Goal: Communication & Community: Participate in discussion

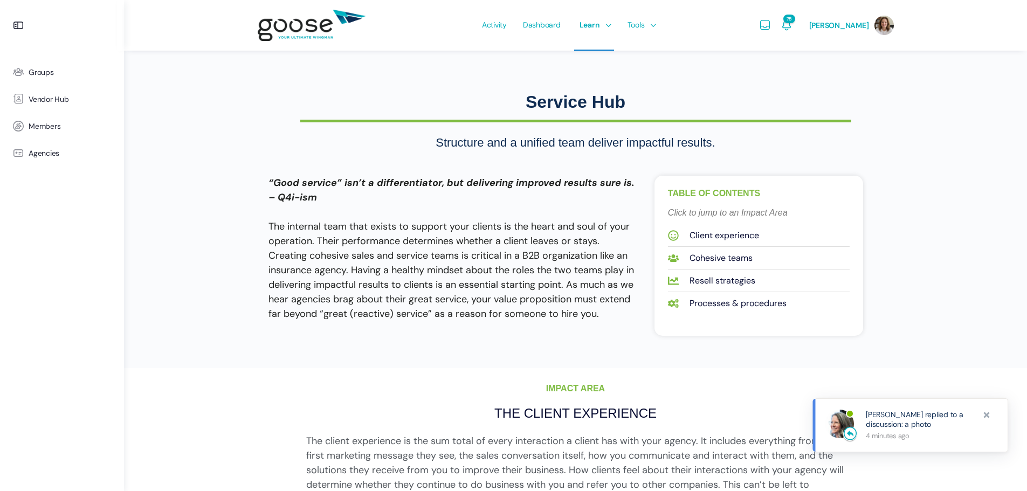
scroll to position [419, 0]
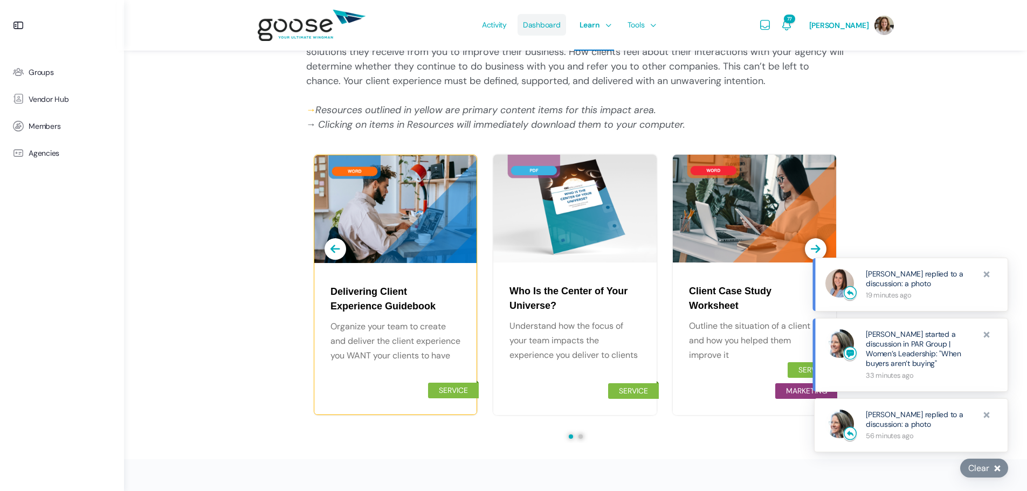
click at [548, 25] on span "Dashboard" at bounding box center [542, 24] width 38 height 51
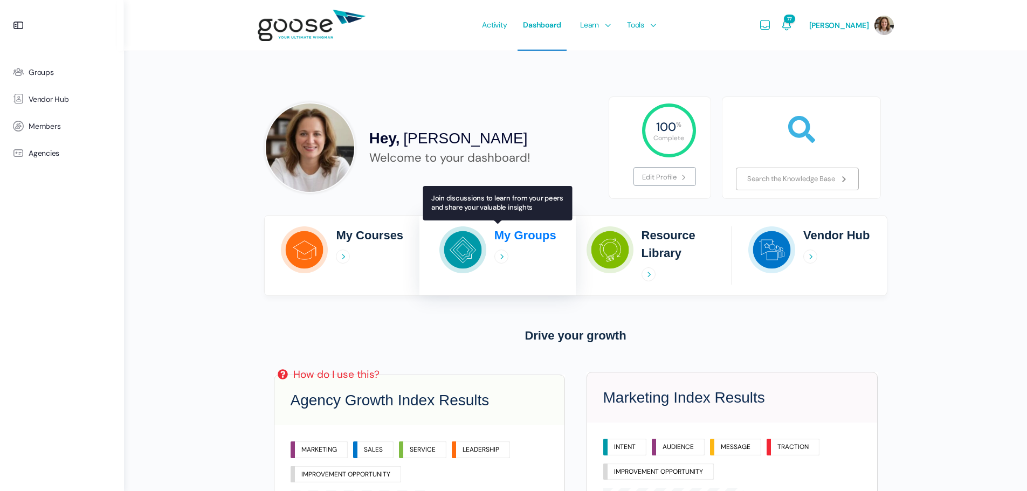
click at [524, 236] on h2 "My Groups" at bounding box center [526, 236] width 62 height 18
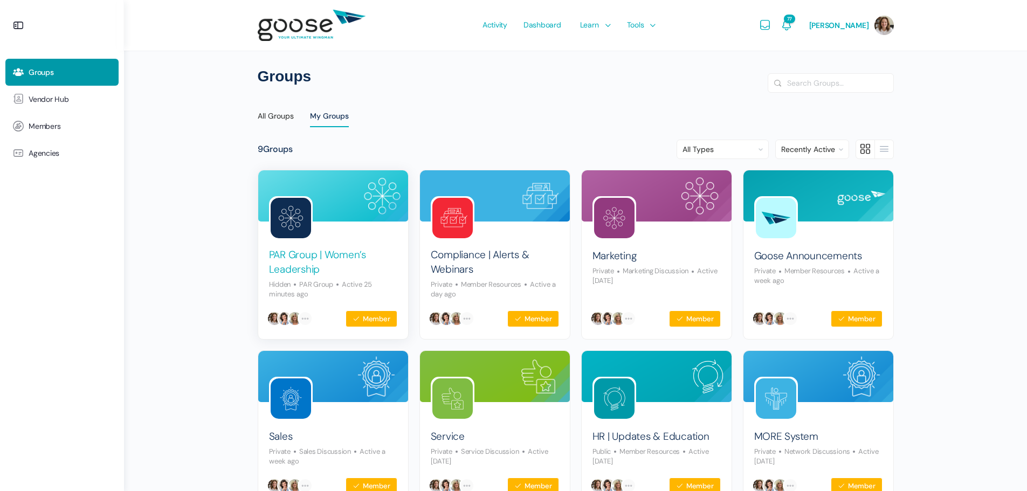
click at [332, 252] on link "PAR Group | Women’s Leadership" at bounding box center [333, 262] width 128 height 29
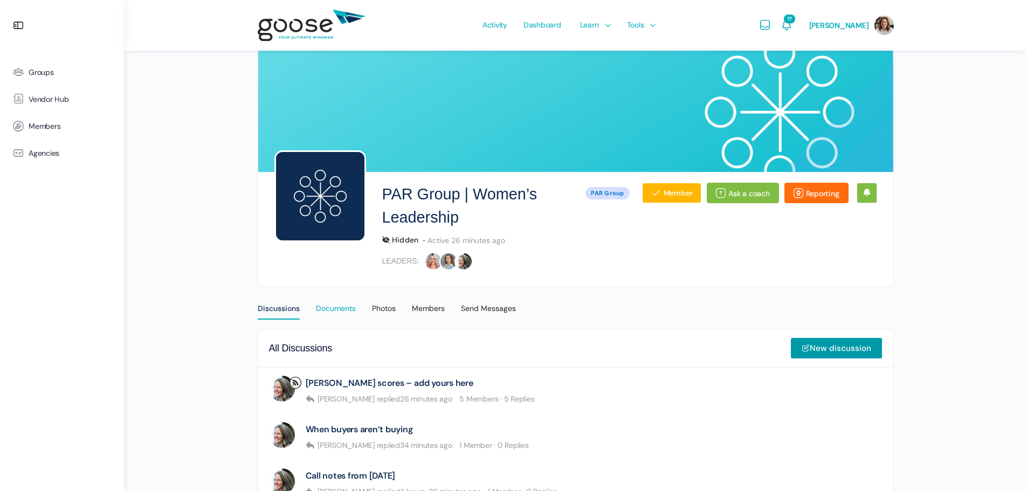
scroll to position [144, 0]
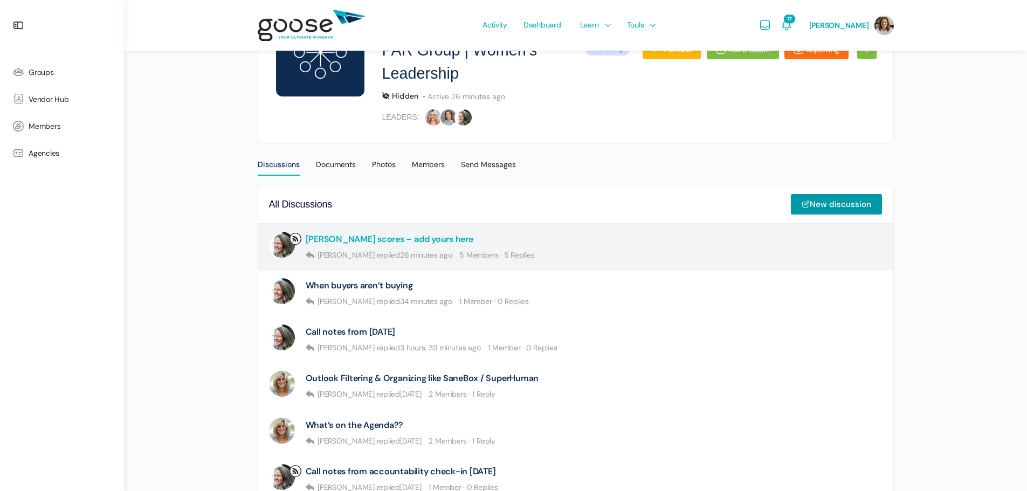
click at [364, 239] on link "[PERSON_NAME] scores – add yours here" at bounding box center [390, 239] width 168 height 10
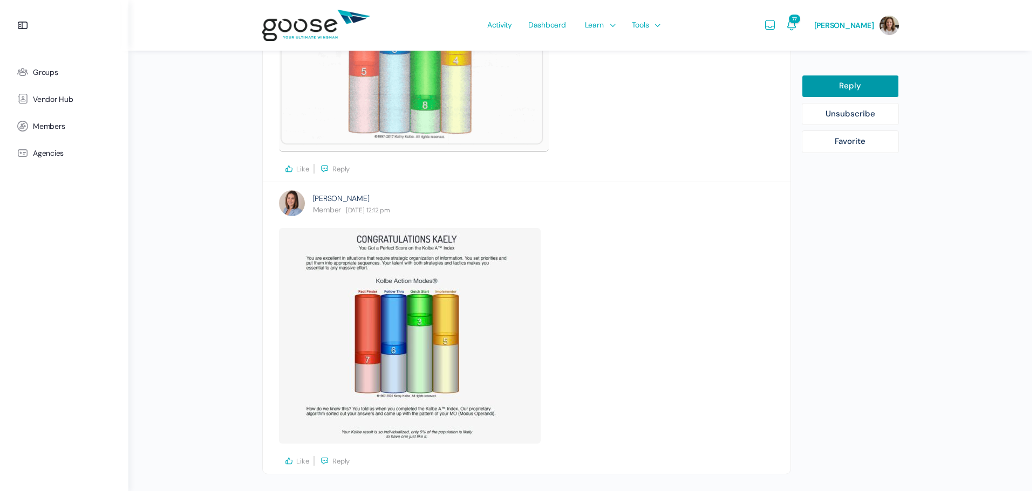
scroll to position [1699, 0]
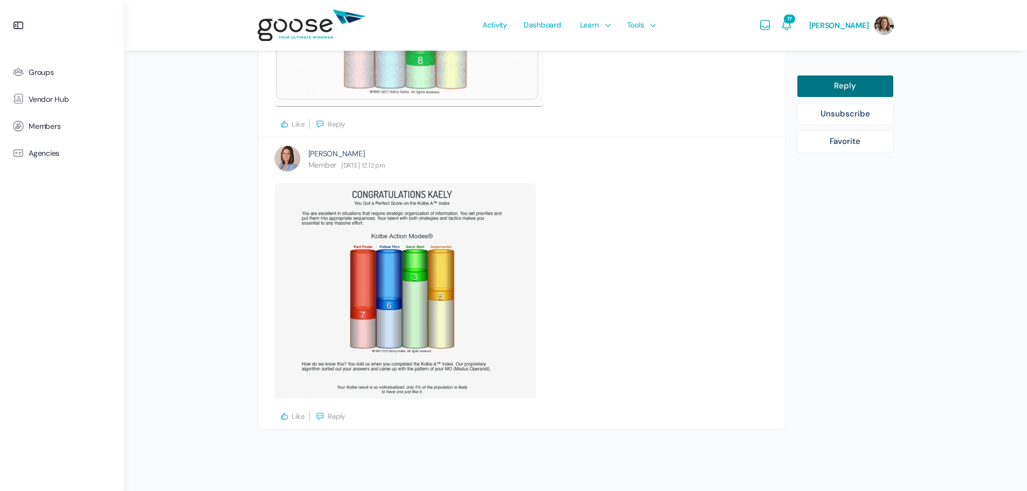
click at [851, 75] on link "Reply" at bounding box center [845, 86] width 97 height 23
select select
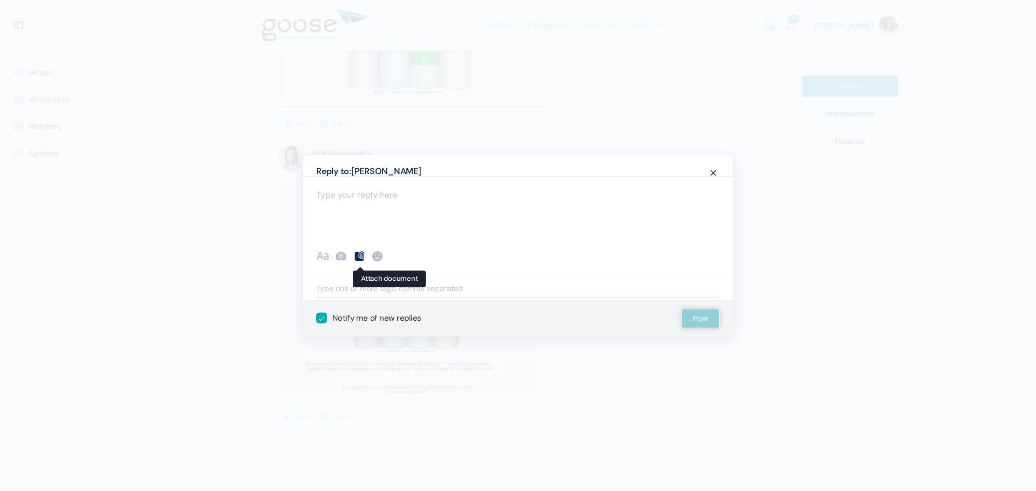
click at [358, 255] on icon at bounding box center [359, 256] width 13 height 13
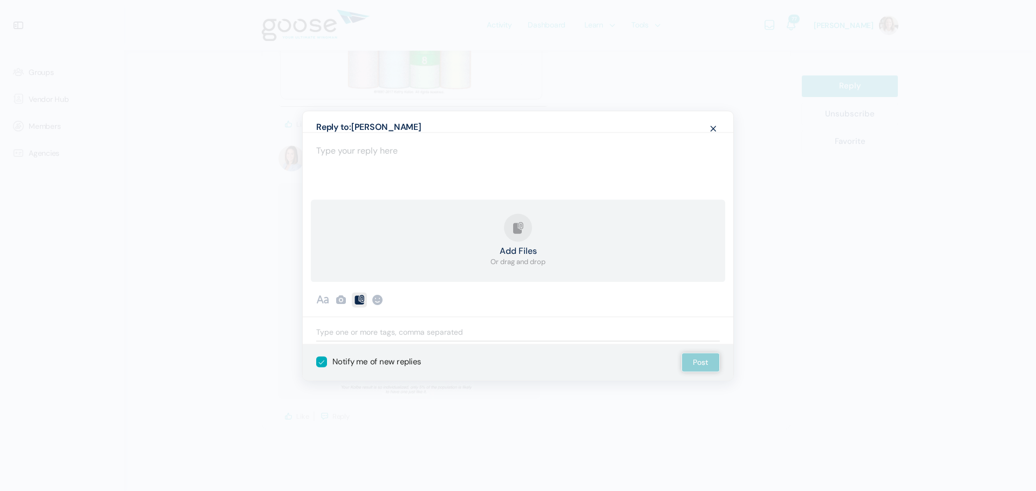
click at [503, 252] on strong "Add Files" at bounding box center [517, 252] width 55 height 9
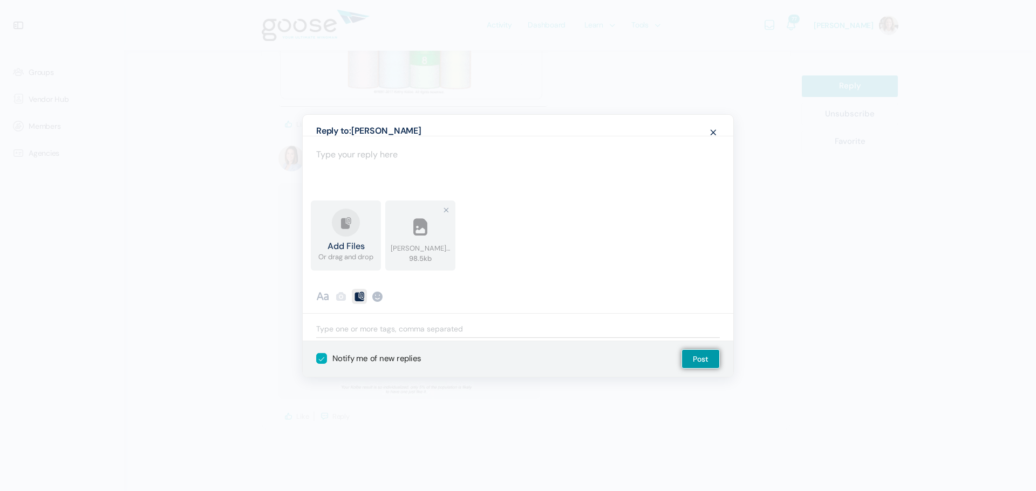
click at [340, 296] on div "Recent Smileys & People Animals & Nature Food & Drink Activity Travel & Places …" at bounding box center [518, 298] width 430 height 32
click at [690, 358] on button "Post" at bounding box center [700, 358] width 38 height 19
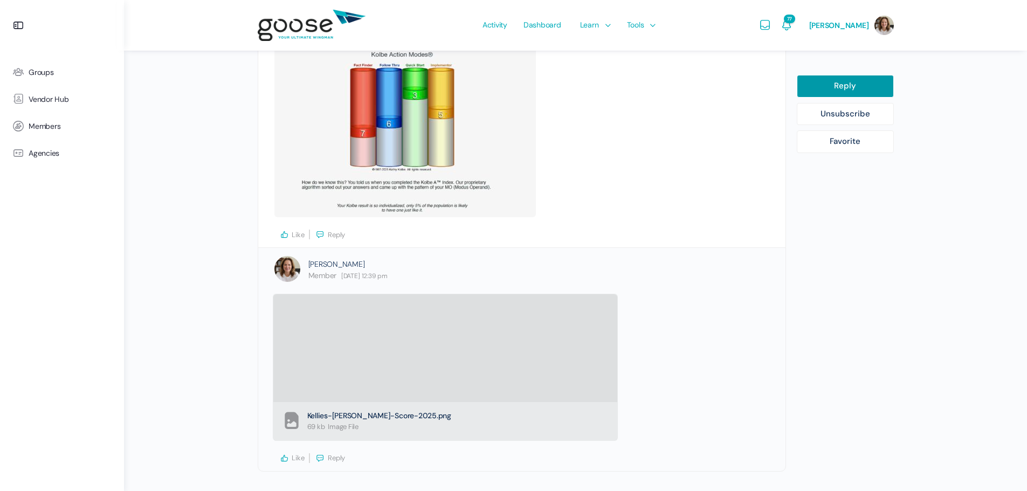
scroll to position [1883, 0]
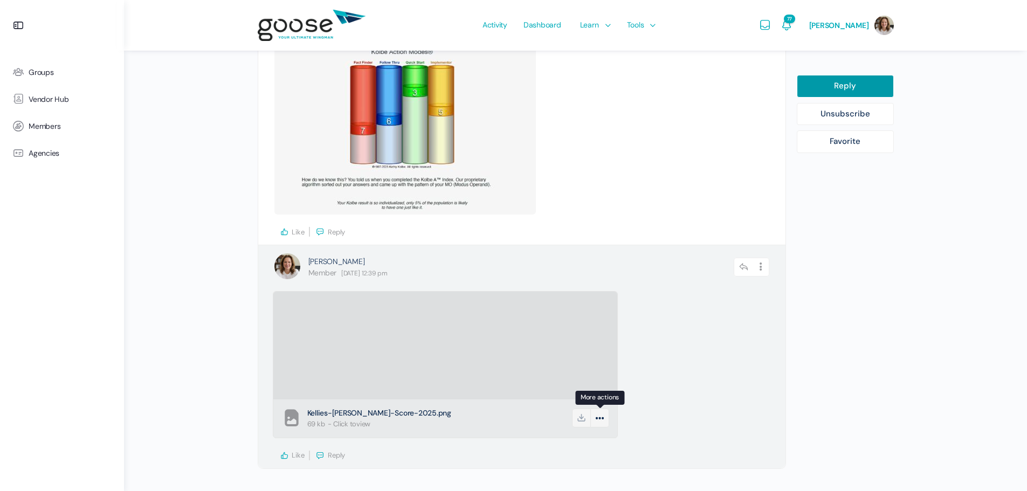
click at [602, 419] on icon at bounding box center [600, 418] width 18 height 19
click at [547, 463] on link "Delete" at bounding box center [558, 462] width 94 height 20
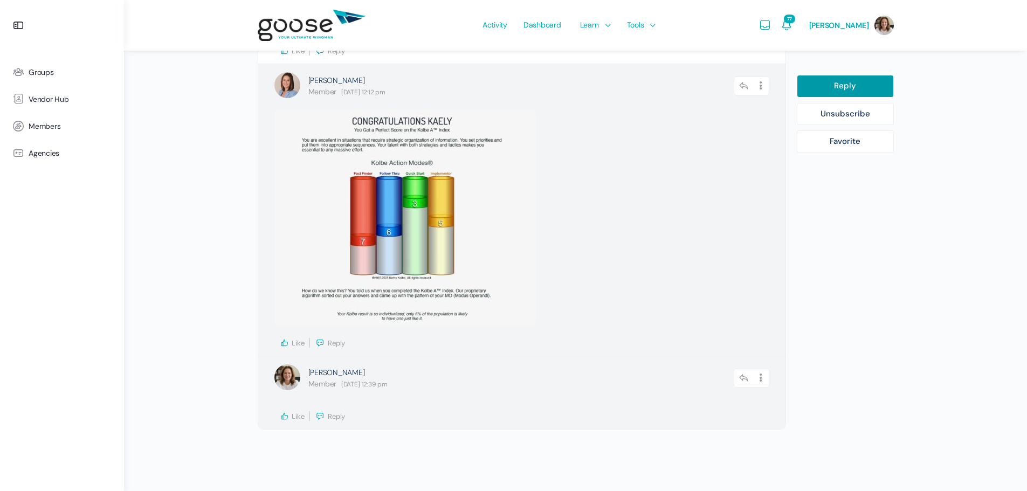
scroll to position [1772, 0]
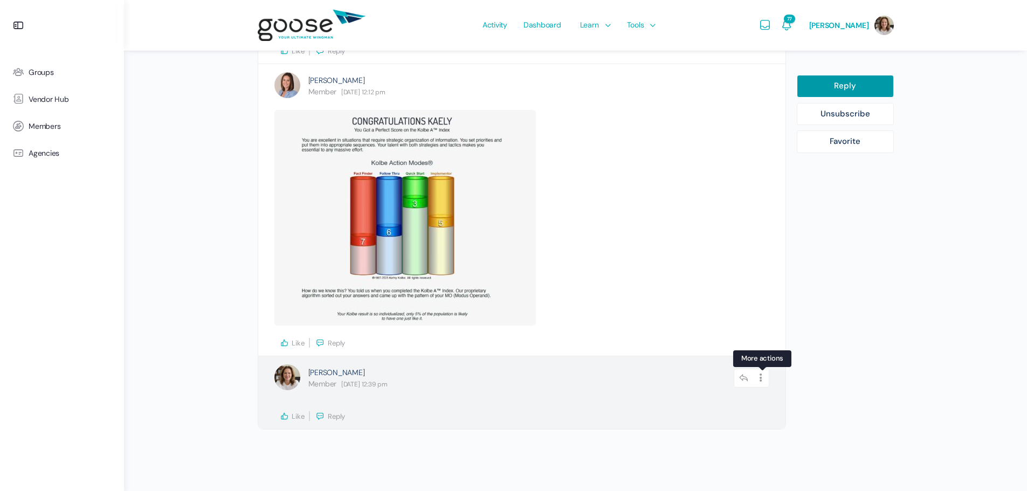
click at [759, 379] on icon at bounding box center [761, 378] width 16 height 19
click at [720, 405] on link "Edit" at bounding box center [732, 406] width 82 height 20
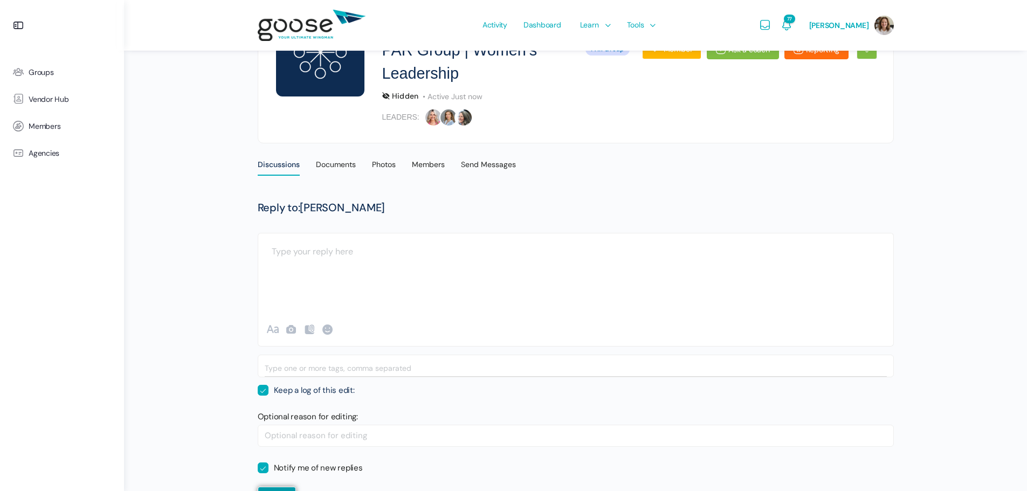
scroll to position [206, 0]
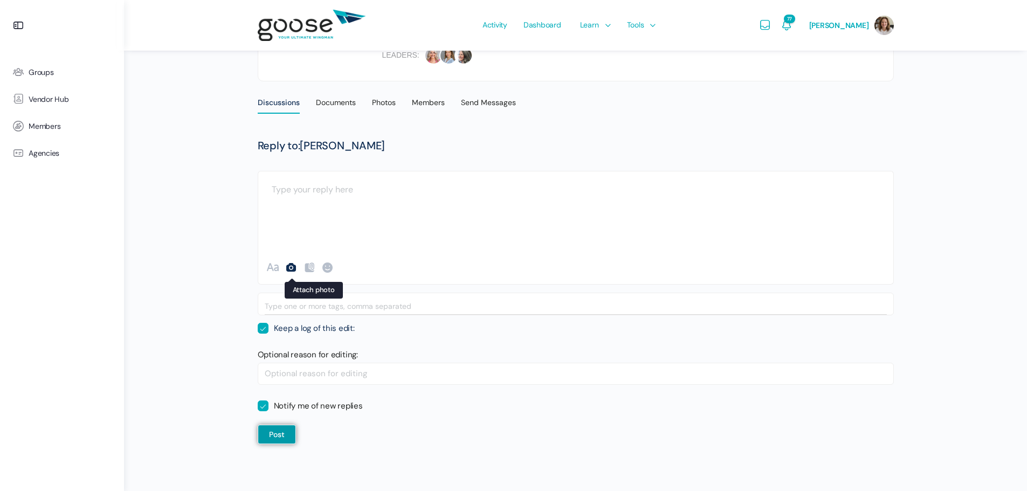
click at [293, 268] on icon at bounding box center [291, 267] width 13 height 13
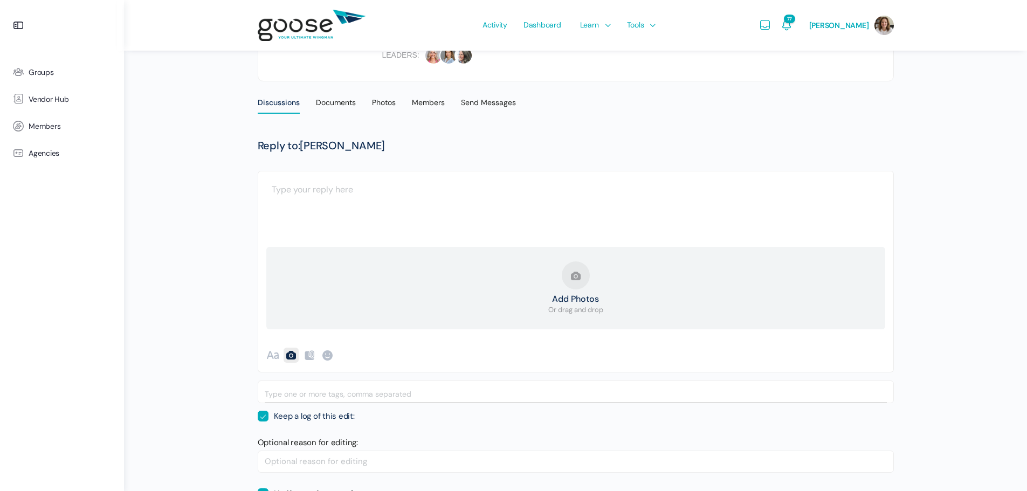
click at [582, 283] on button "Add Photos Or drag and drop" at bounding box center [576, 289] width 55 height 54
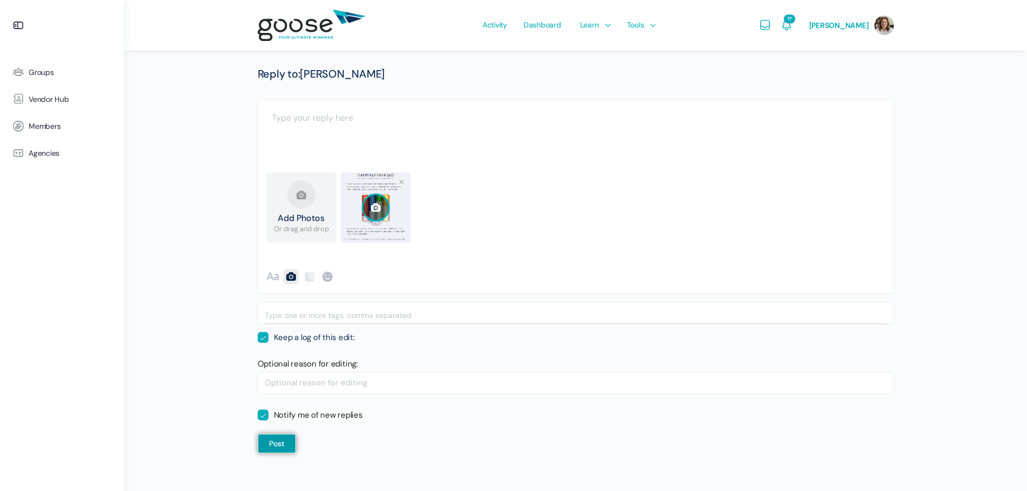
scroll to position [287, 0]
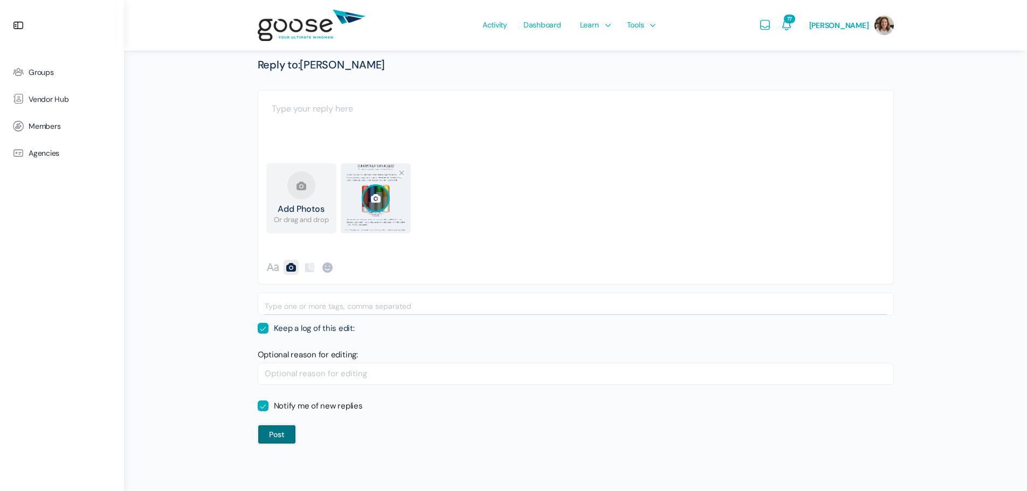
click at [284, 433] on button "Post" at bounding box center [277, 434] width 38 height 19
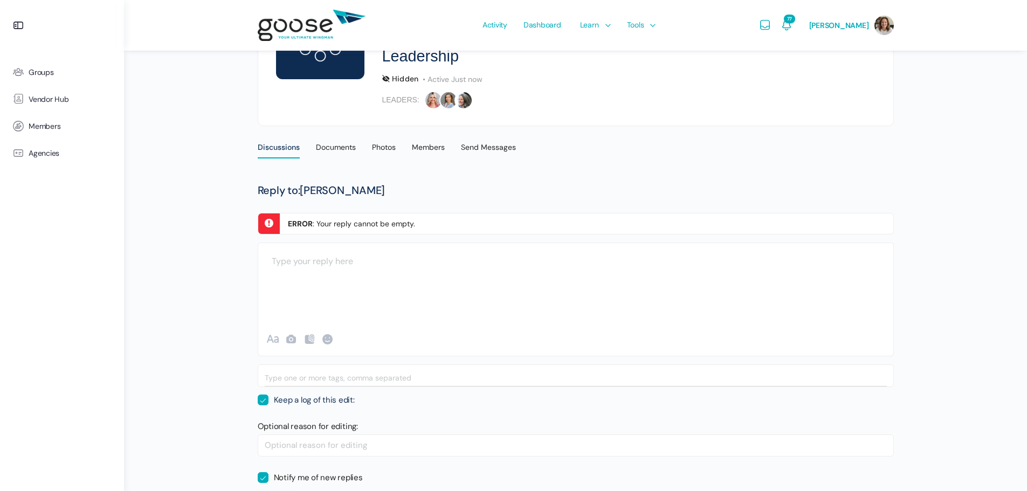
scroll to position [233, 0]
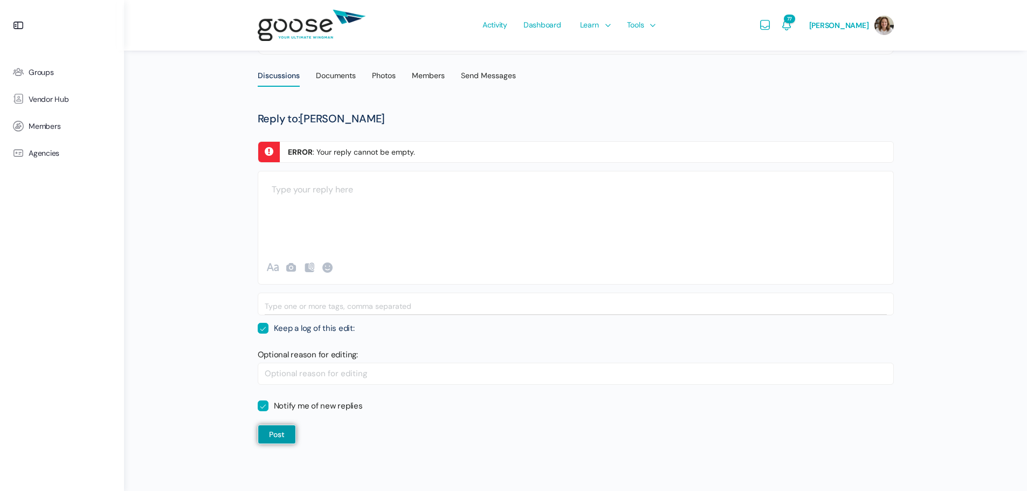
click at [262, 326] on label "Keep a log of this edit:" at bounding box center [306, 328] width 97 height 11
click at [262, 326] on input "Keep a log of this edit:" at bounding box center [261, 324] width 7 height 7
checkbox input "false"
click at [283, 437] on button "Post" at bounding box center [277, 434] width 38 height 19
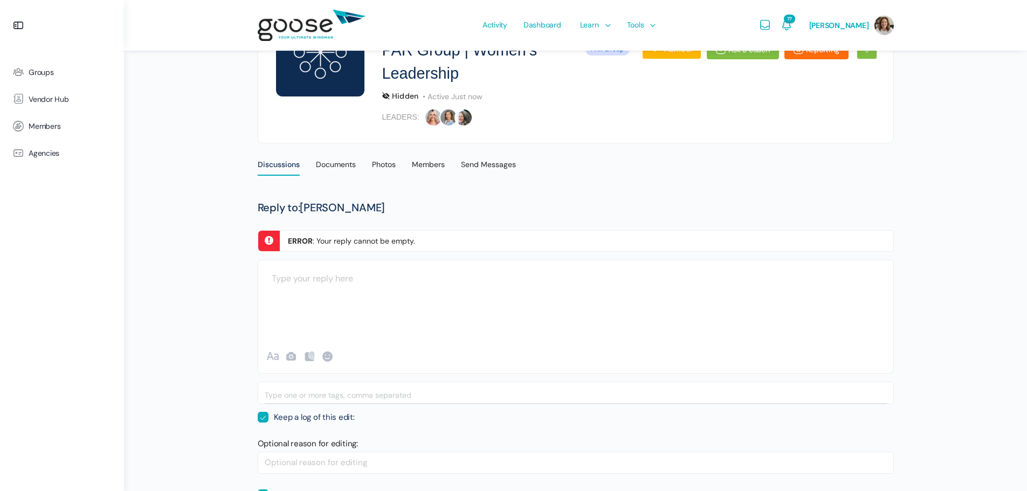
scroll to position [233, 0]
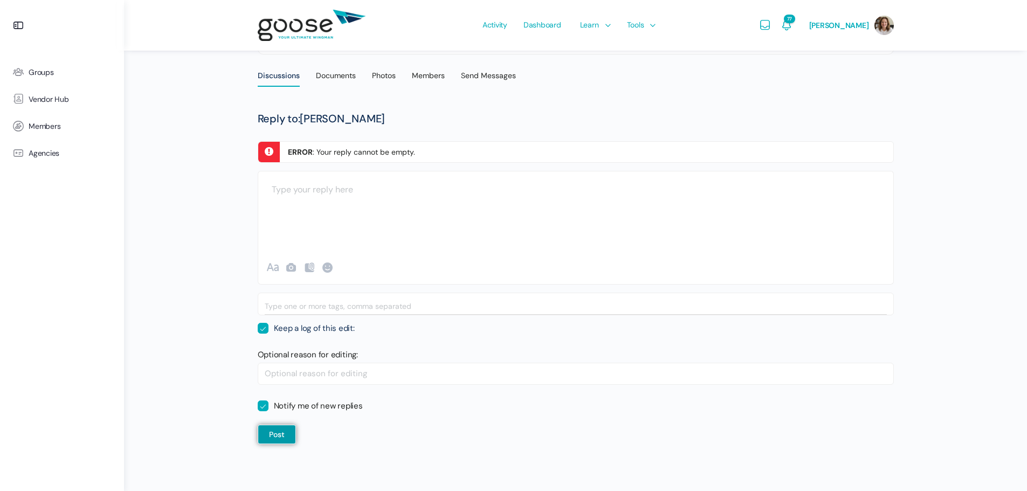
click at [308, 189] on div at bounding box center [575, 204] width 635 height 65
click at [298, 205] on span "is" at bounding box center [295, 207] width 7 height 9
click at [276, 441] on button "Post" at bounding box center [277, 434] width 38 height 19
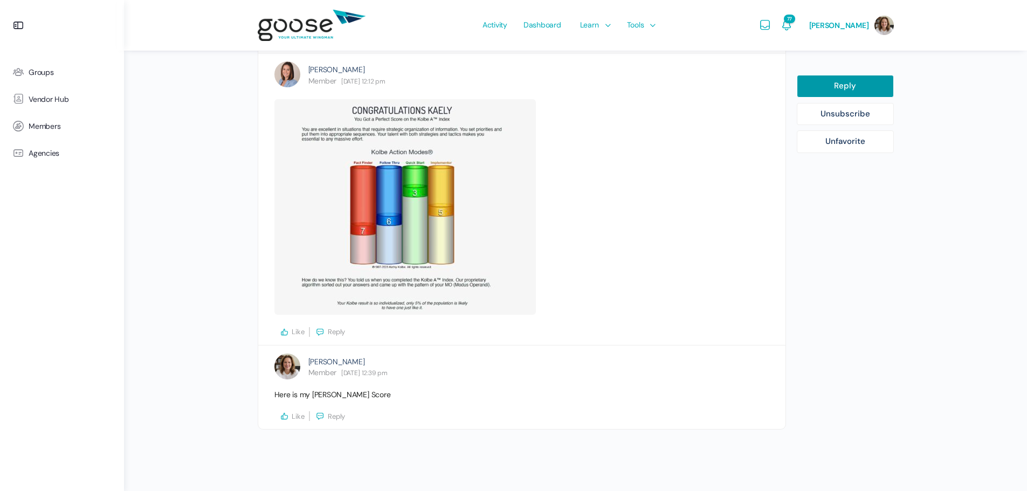
scroll to position [1808, 0]
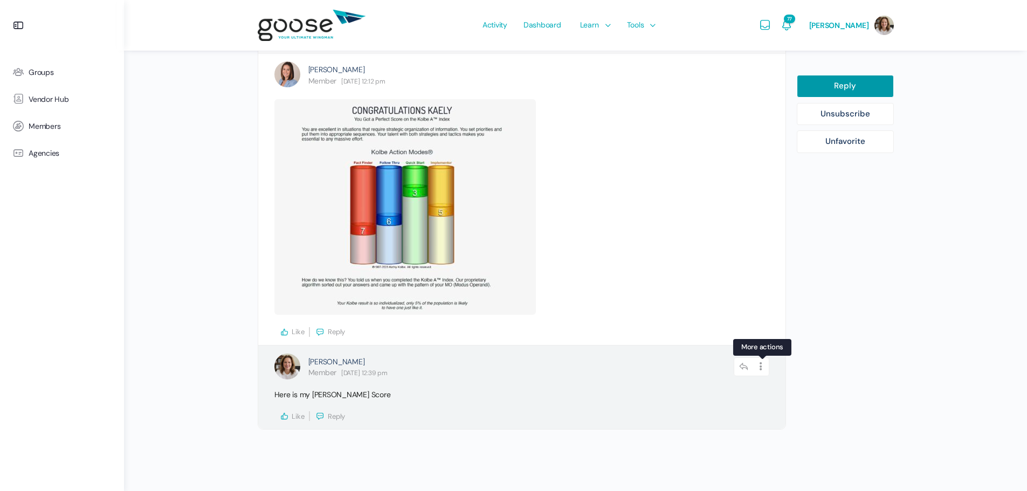
click at [762, 368] on icon at bounding box center [761, 367] width 16 height 19
click at [720, 394] on link "Edit" at bounding box center [732, 395] width 82 height 20
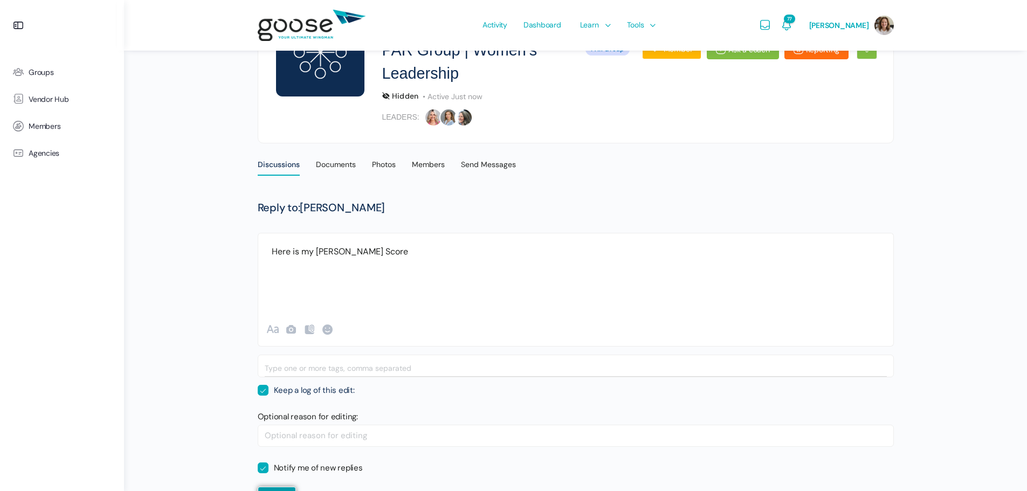
scroll to position [206, 0]
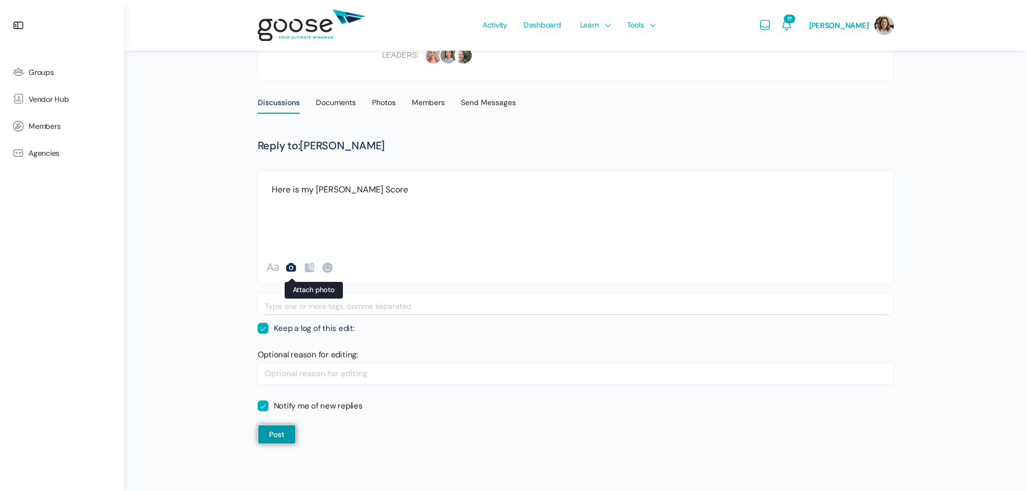
click at [286, 266] on icon at bounding box center [291, 267] width 13 height 13
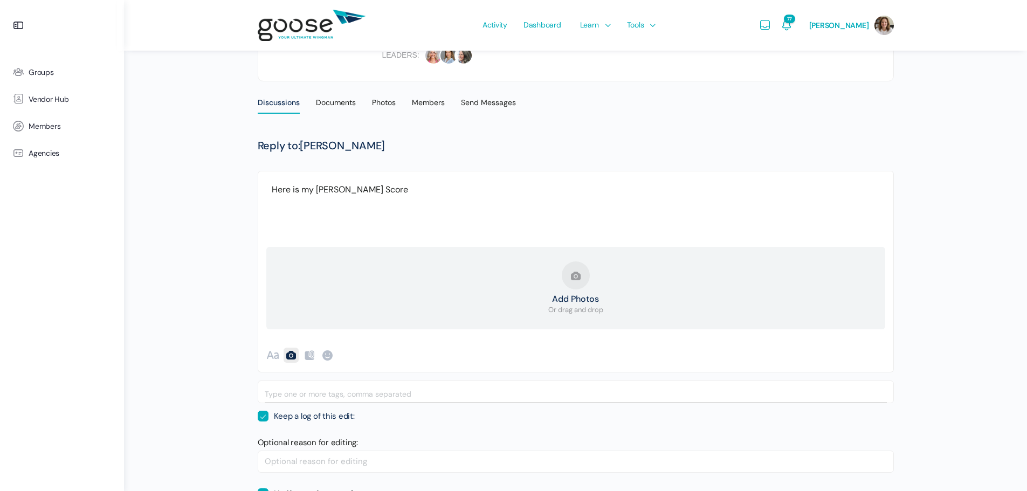
click at [567, 282] on button "Add Photos Or drag and drop" at bounding box center [576, 289] width 55 height 54
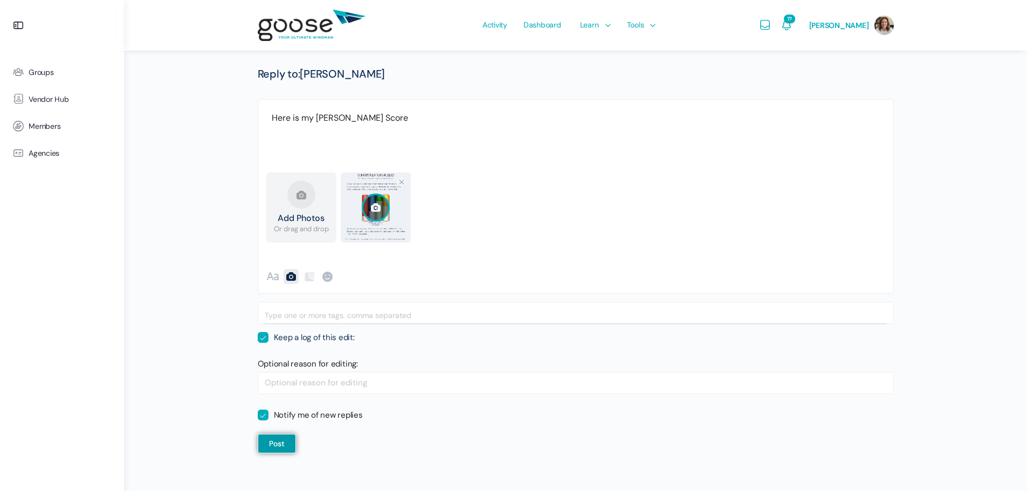
scroll to position [287, 0]
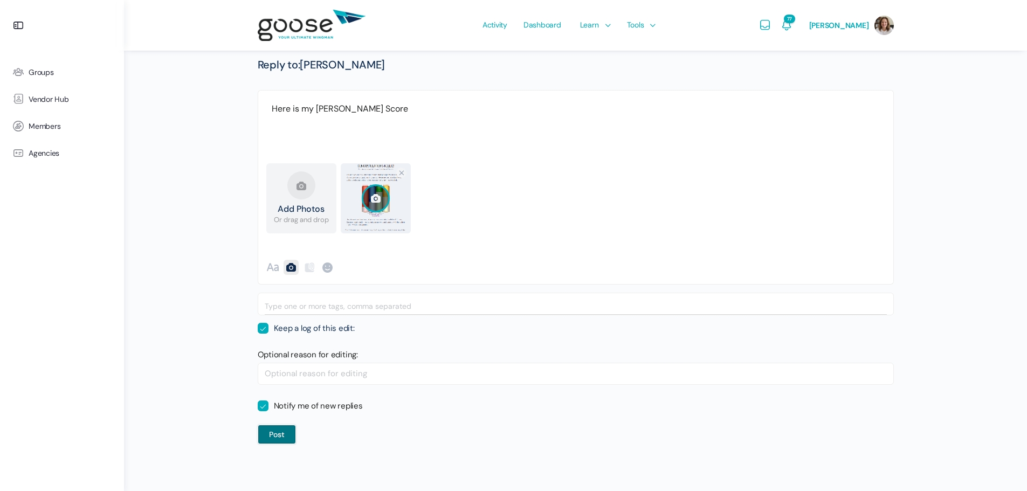
click at [281, 436] on button "Post" at bounding box center [277, 434] width 38 height 19
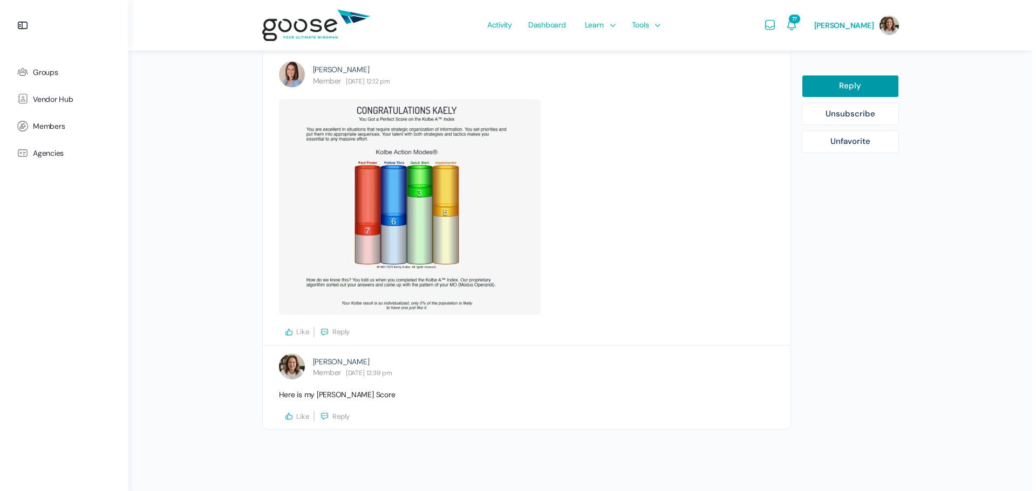
scroll to position [1808, 0]
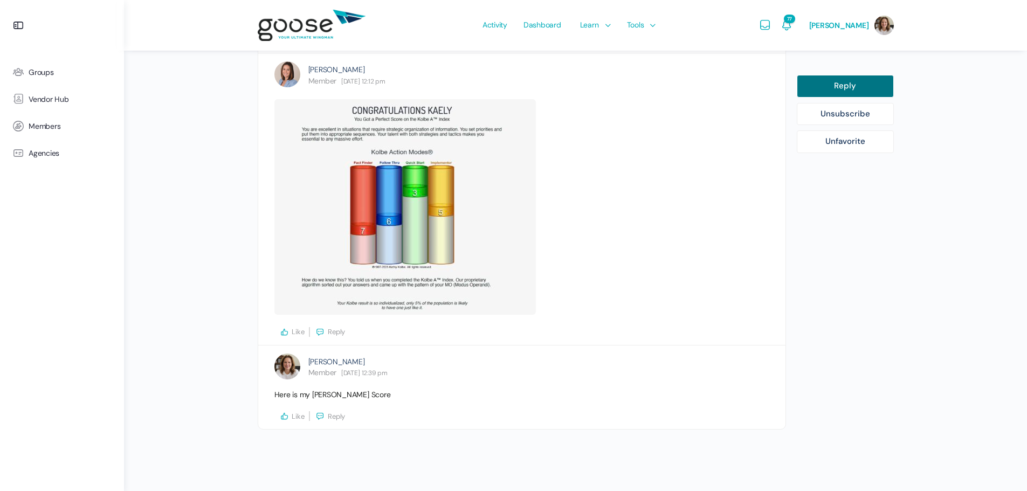
click at [871, 86] on link "Reply" at bounding box center [845, 86] width 97 height 23
select select
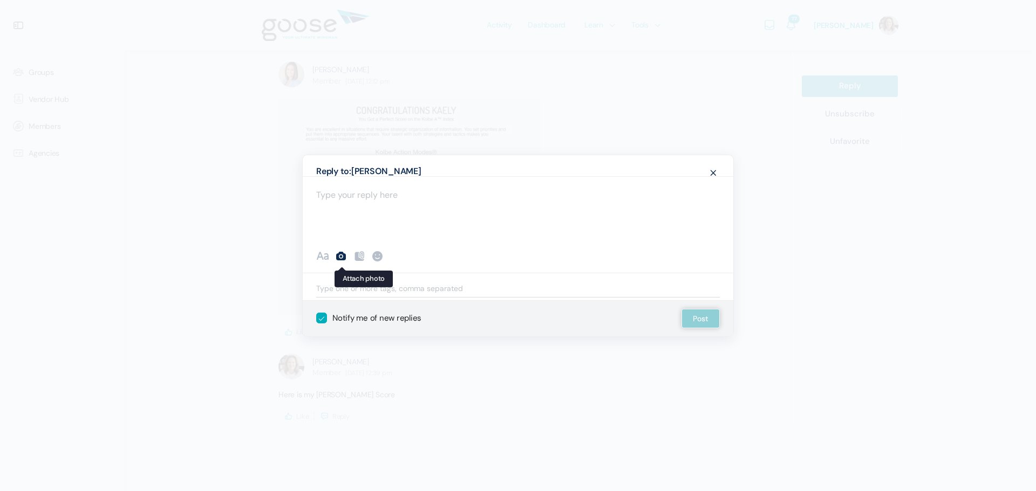
click at [338, 256] on icon at bounding box center [340, 256] width 13 height 13
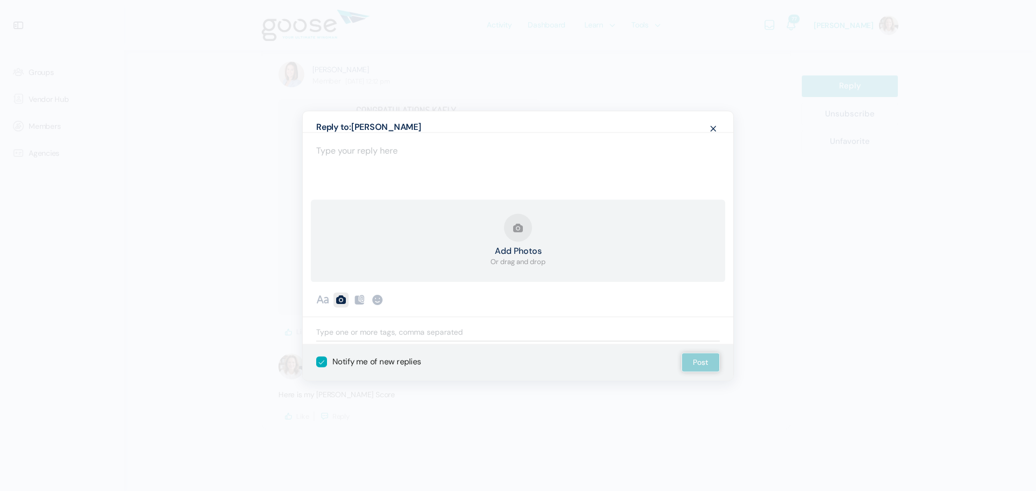
click at [525, 232] on button "Add Photos Or drag and drop" at bounding box center [517, 241] width 55 height 54
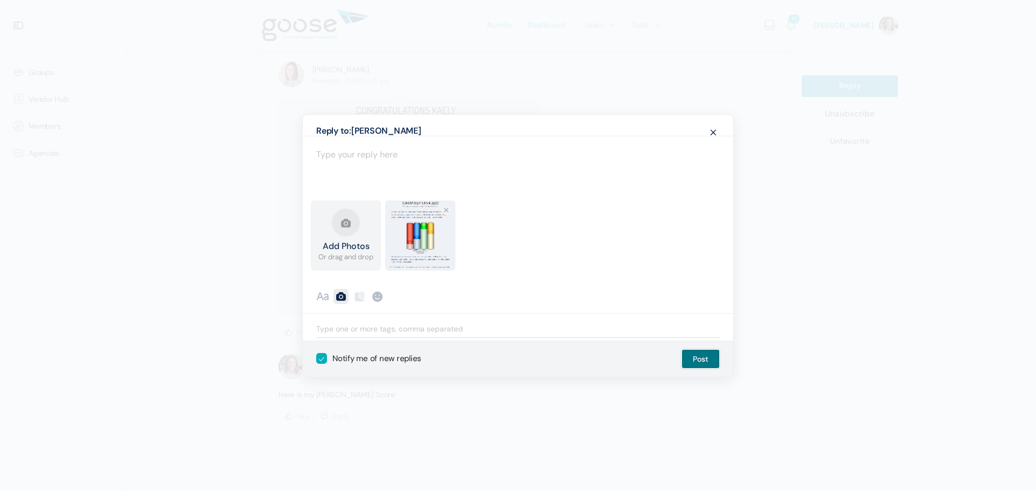
click at [703, 360] on button "Post" at bounding box center [700, 358] width 38 height 19
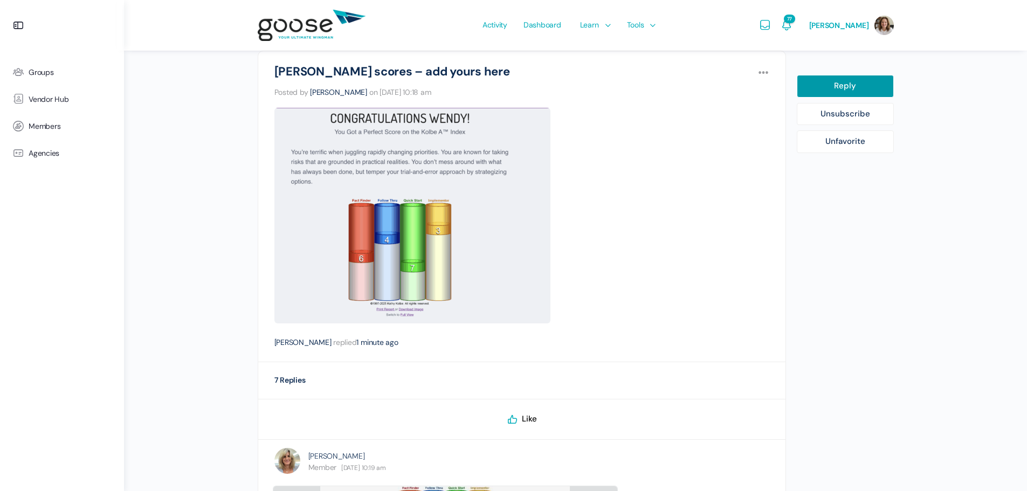
scroll to position [0, 0]
